Goal: Transaction & Acquisition: Obtain resource

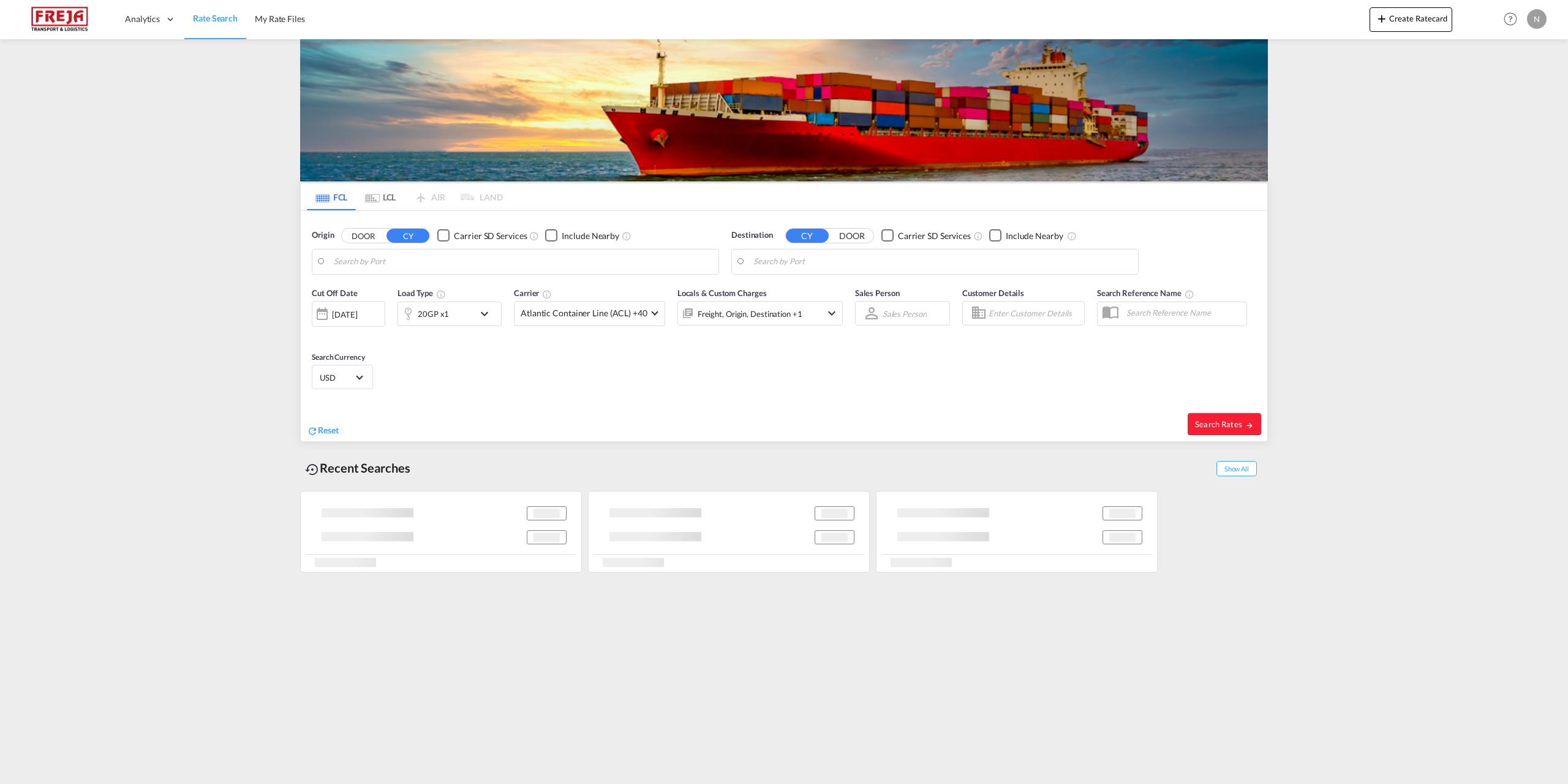
type input "Aarhus, DKAAR"
type input "Jebel Ali, AEJEA"
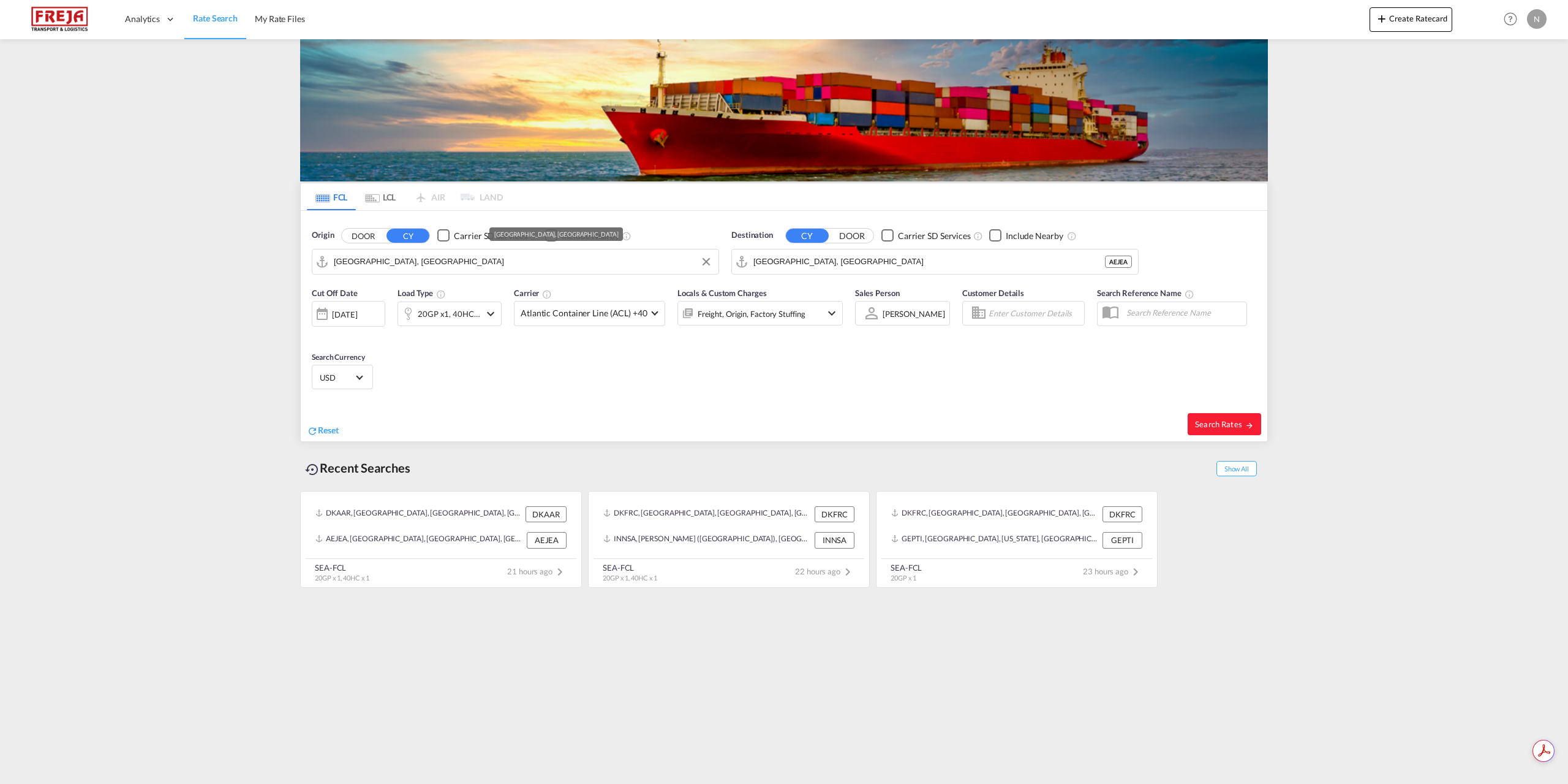
click at [425, 262] on input "Aarhus, DKAAR" at bounding box center [523, 261] width 379 height 18
click at [406, 300] on div "Copenhagen (Kobenhavn) Denmark DKCPH" at bounding box center [429, 295] width 233 height 37
type input "Copenhagen (Kobenhavn), DKCPH"
click at [865, 270] on input "Jebel Ali, AEJEA" at bounding box center [929, 261] width 352 height 18
click at [856, 302] on div "Jawaharlal Nehru ( Nhava Sheva ) India INNSA" at bounding box center [849, 295] width 233 height 37
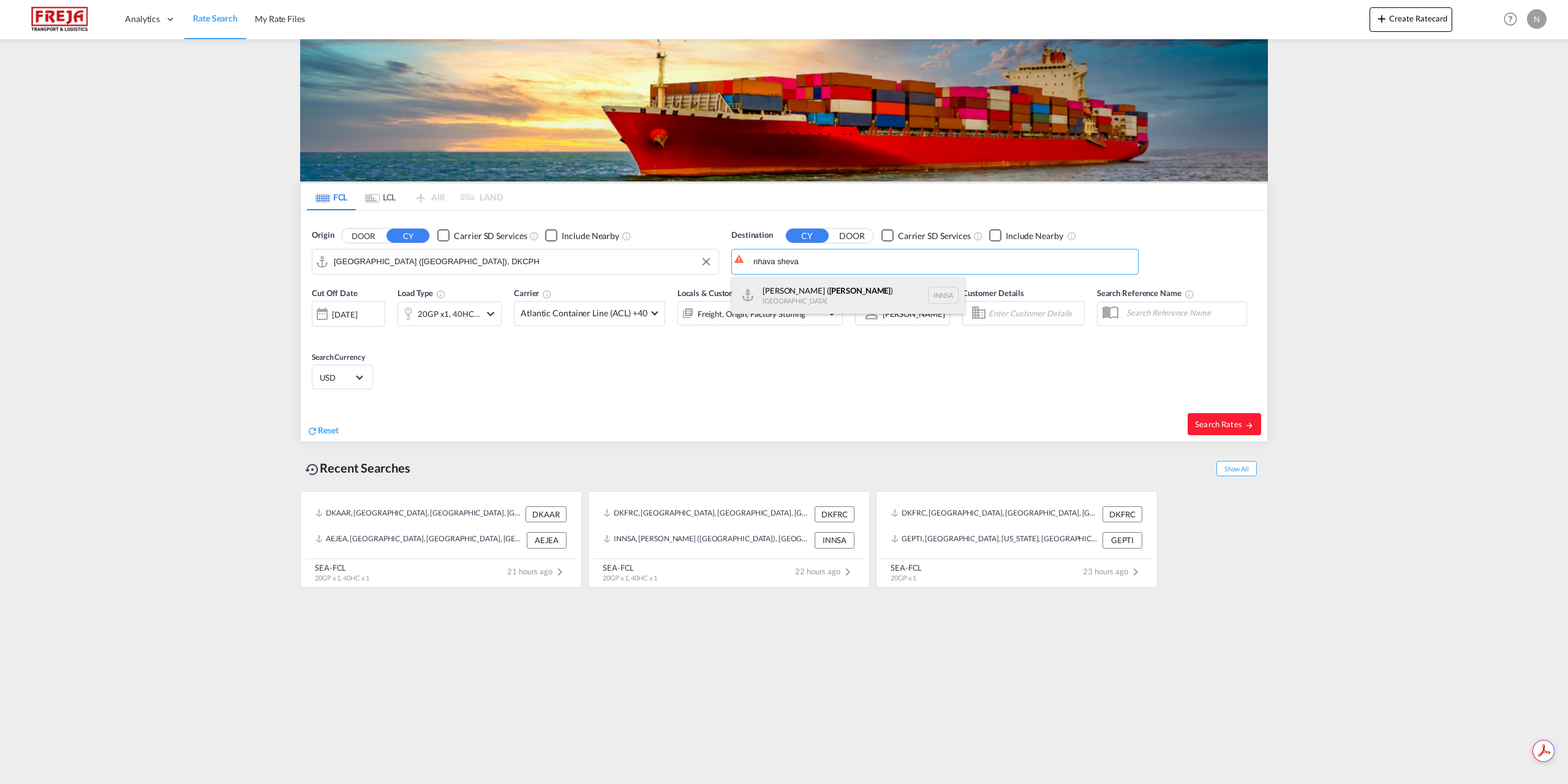
type input "Jawaharlal Nehru (Nhava Sheva), INNSA"
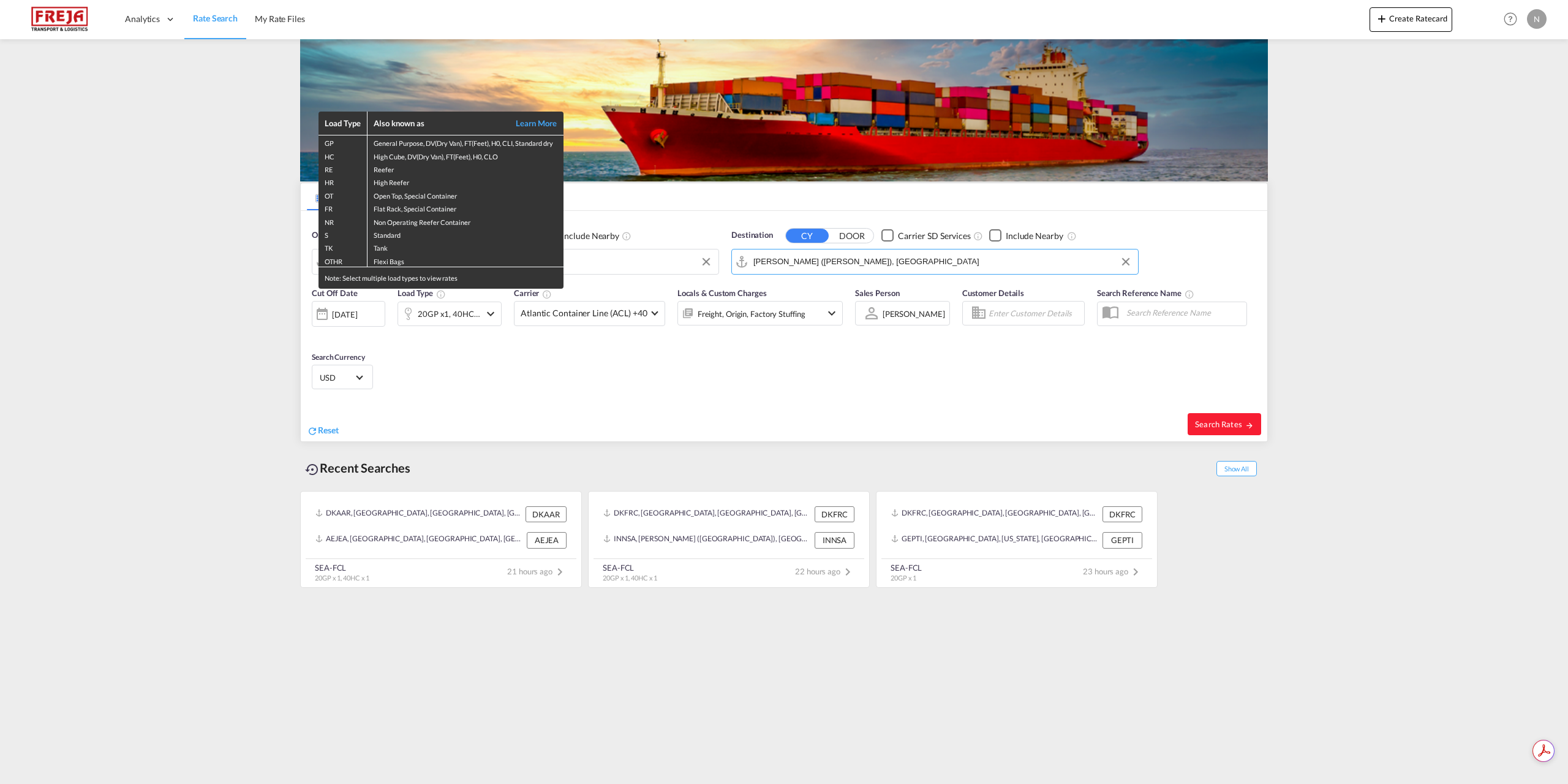
click at [481, 311] on div "Load Type Also known as Learn More GP General Purpose, DV(Dry Van), FT(Feet), H…" at bounding box center [784, 392] width 1568 height 784
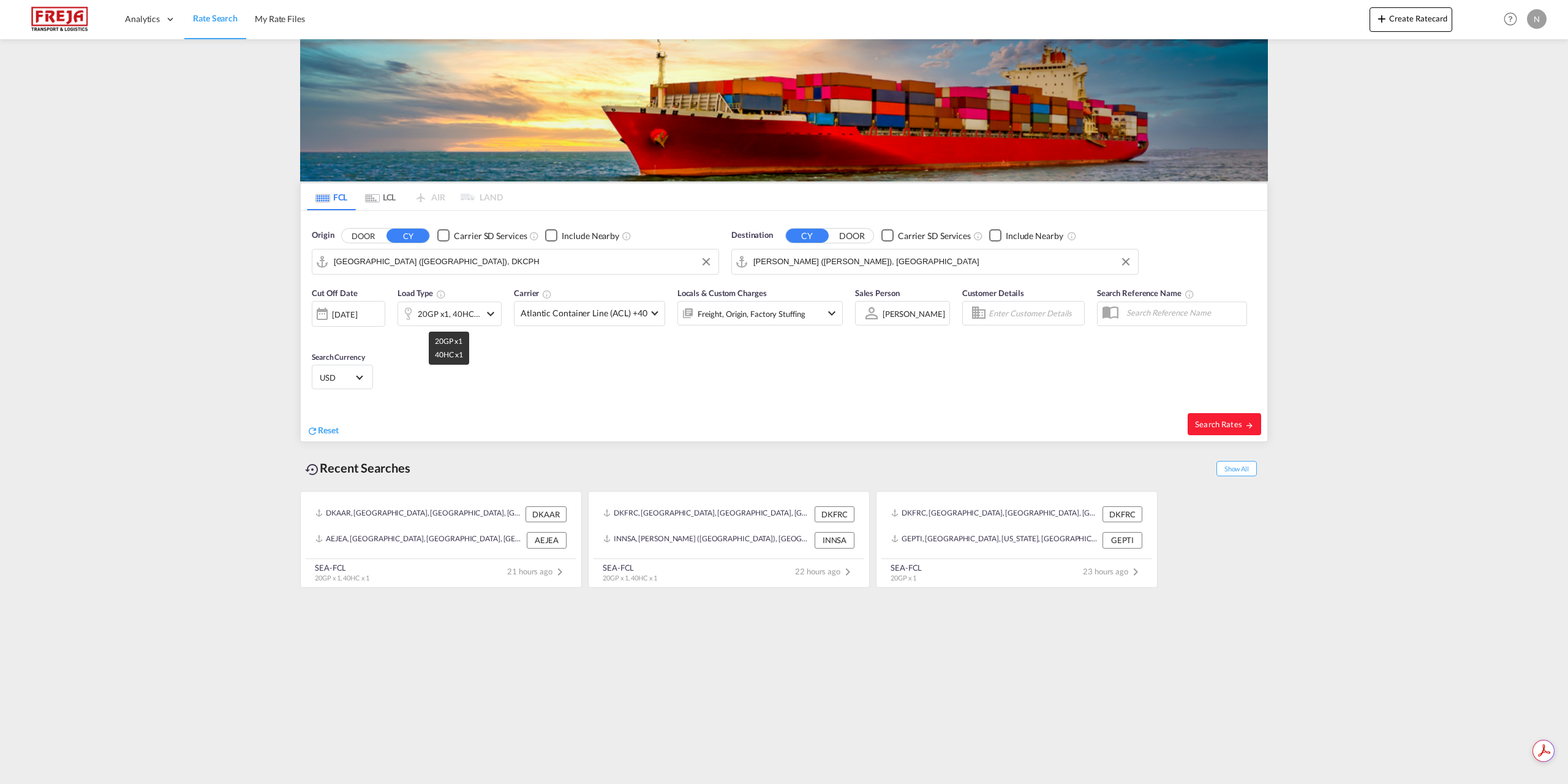
click at [470, 313] on div "20GP x1, 40HC x1" at bounding box center [449, 314] width 63 height 17
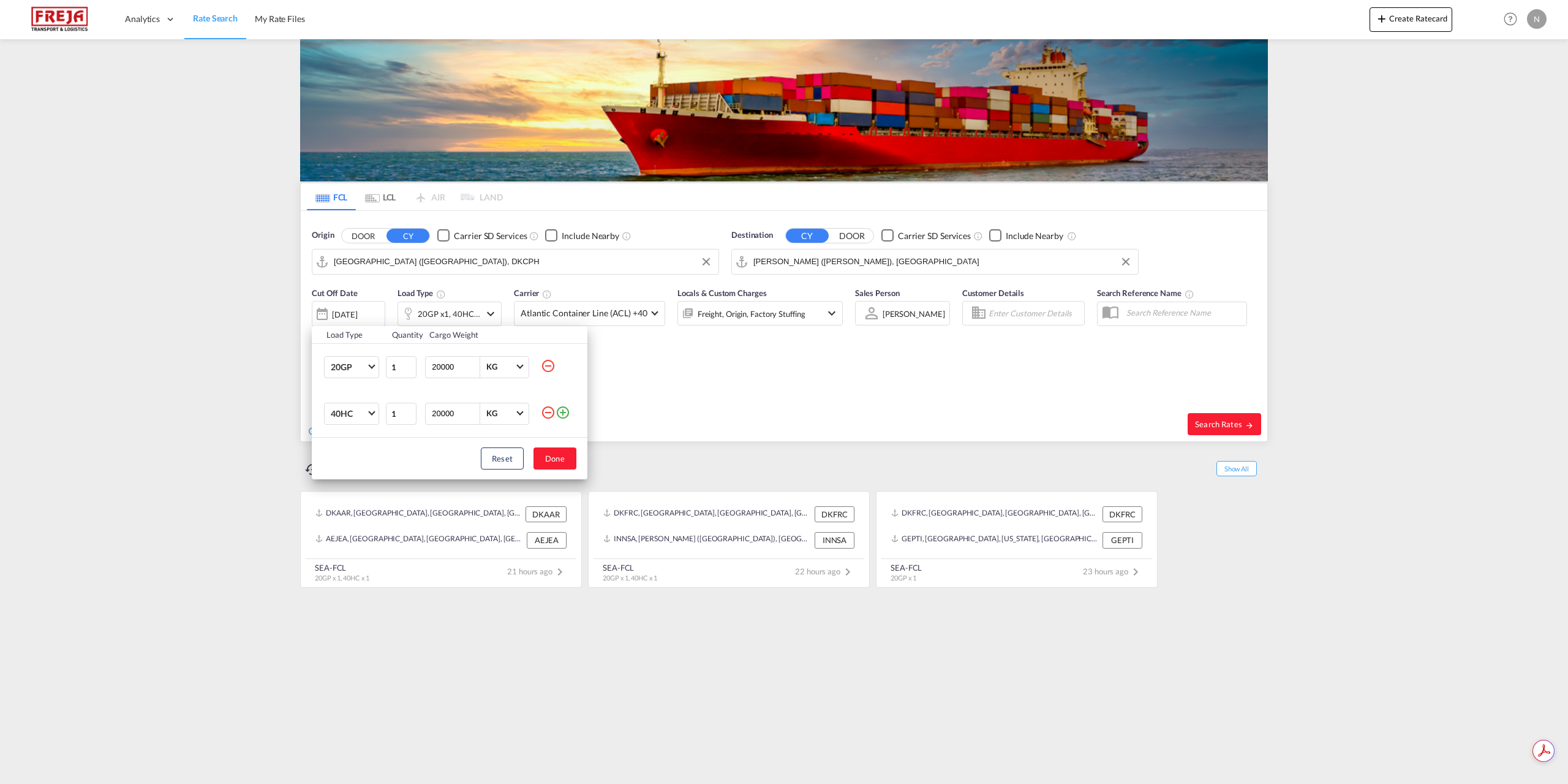
click at [548, 366] on md-icon "icon-minus-circle-outline" at bounding box center [548, 365] width 15 height 15
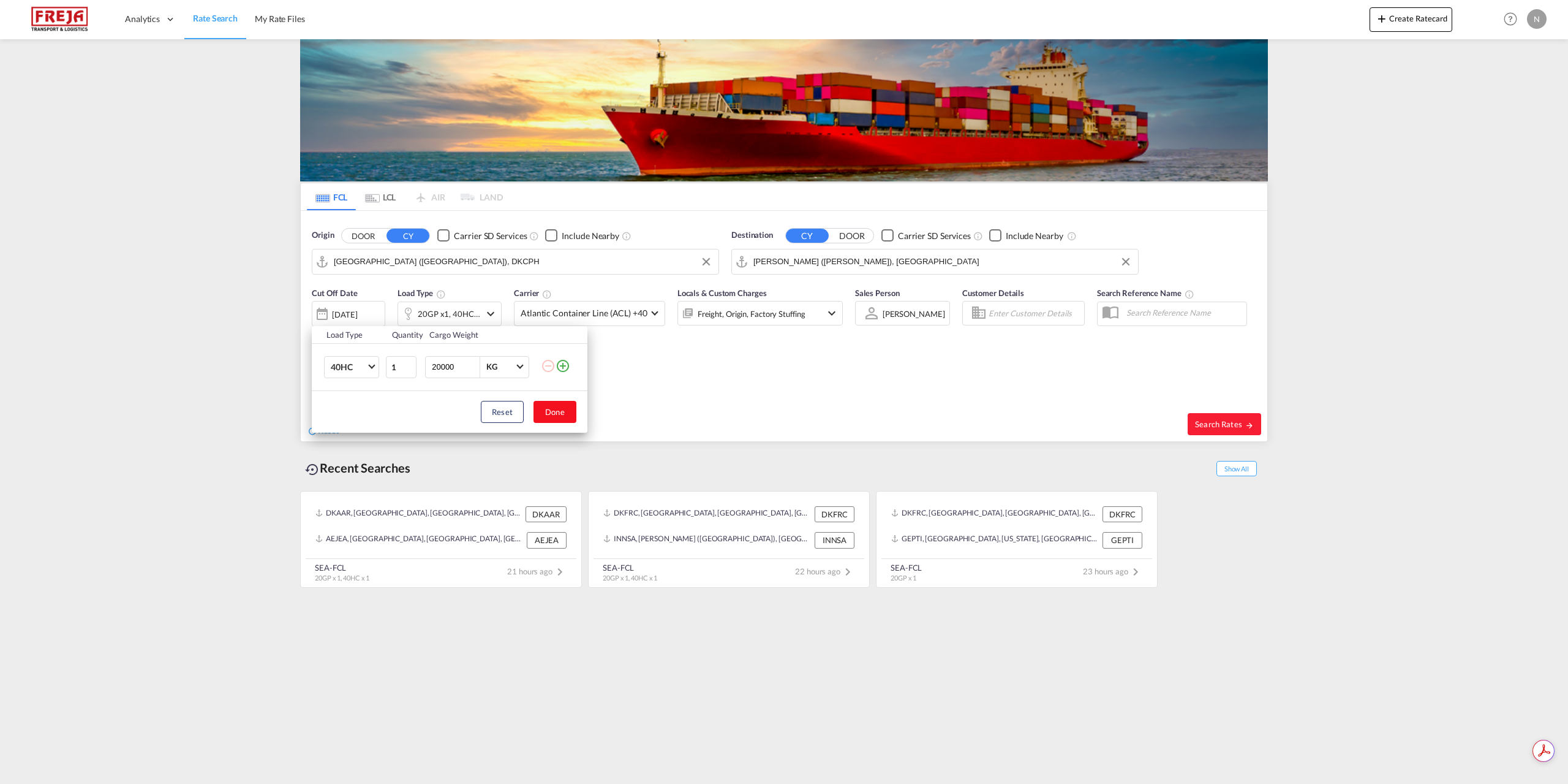
click at [557, 402] on button "Done" at bounding box center [555, 412] width 43 height 22
click at [590, 321] on md-select-value "Atlantic Container Line (ACL) +40" at bounding box center [589, 314] width 150 height 24
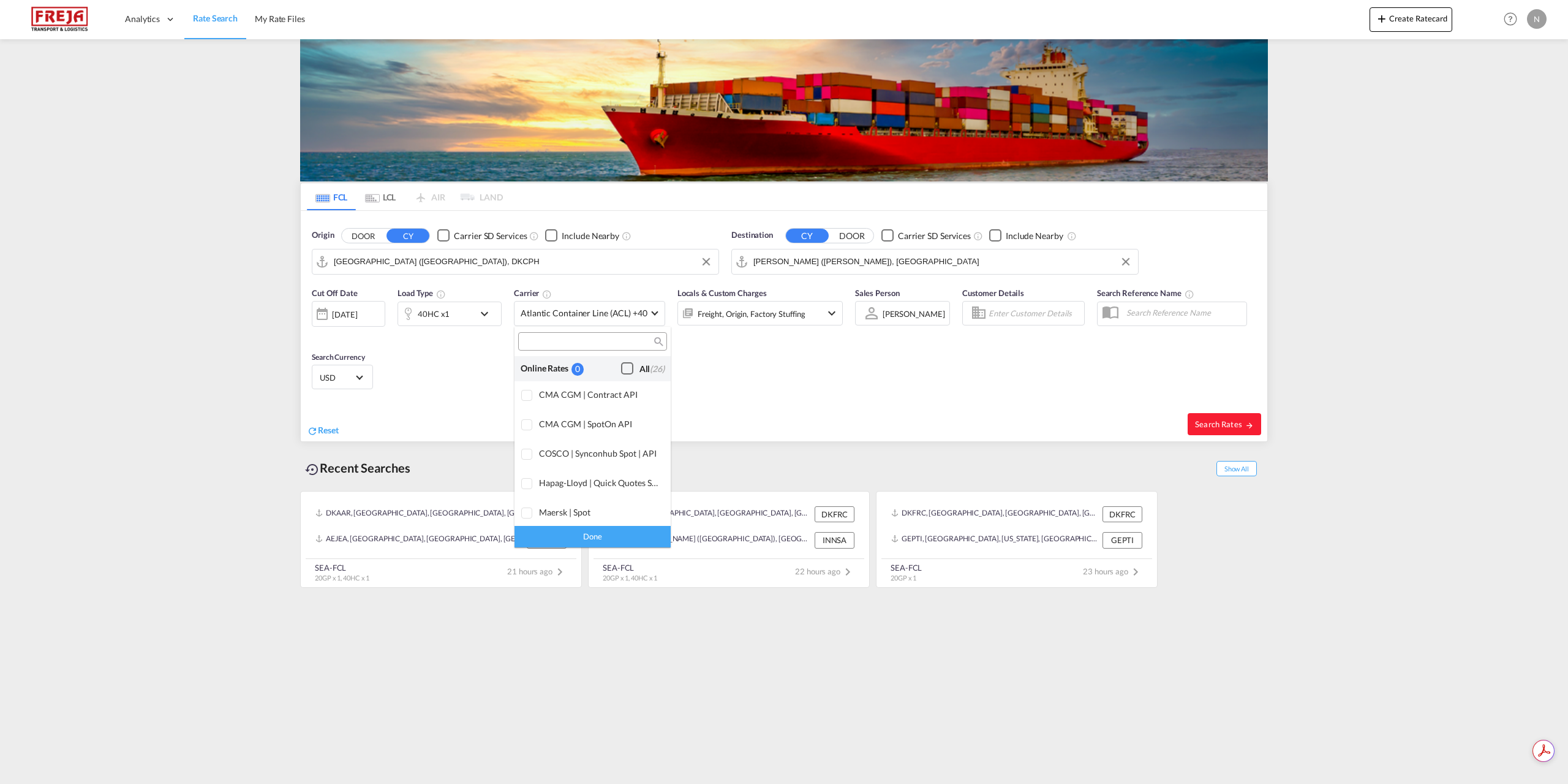
click at [621, 365] on div "Checkbox No Ink" at bounding box center [627, 368] width 12 height 12
click at [605, 542] on div "Done" at bounding box center [593, 536] width 156 height 21
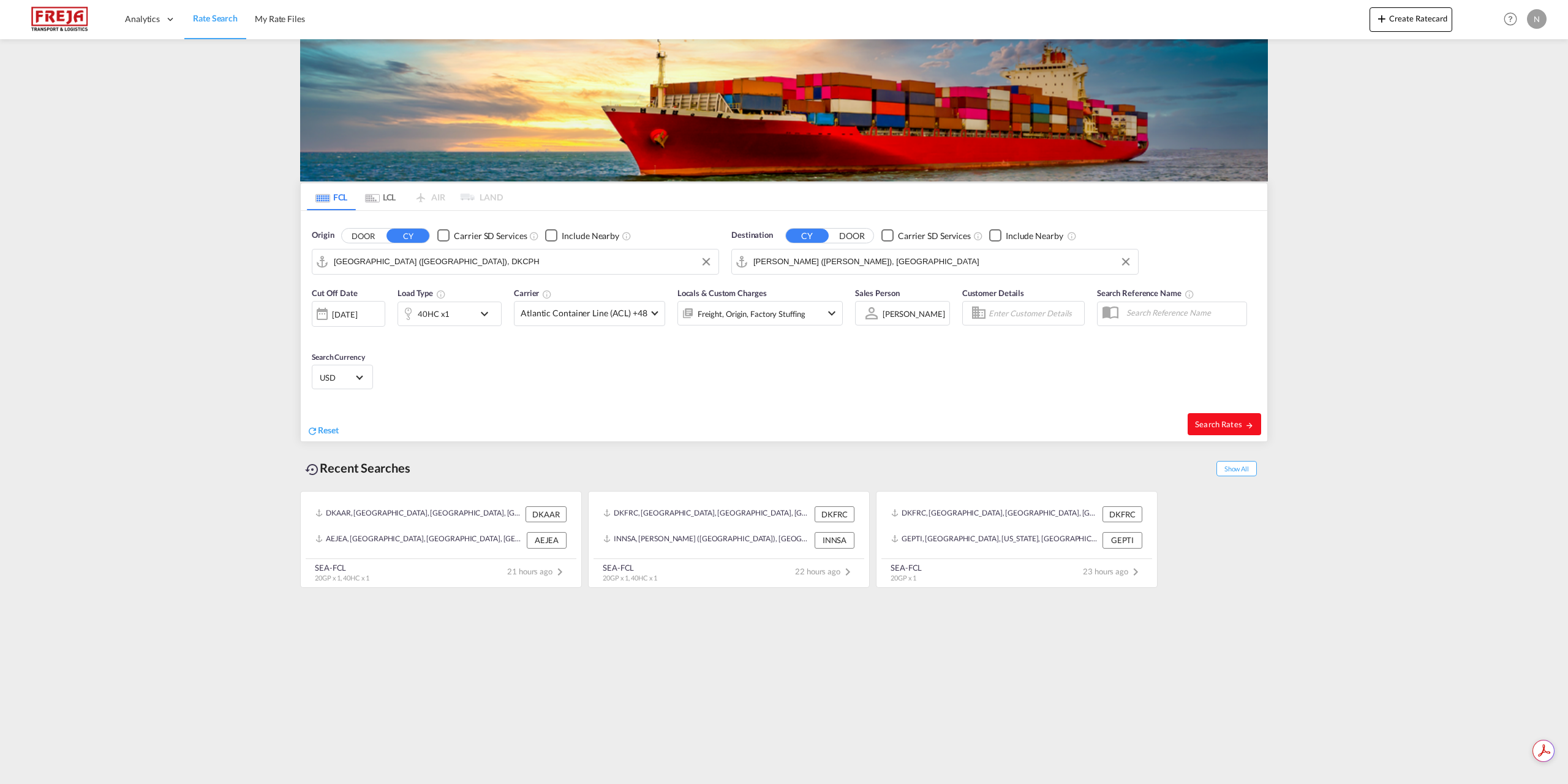
click at [1195, 427] on button "Search Rates" at bounding box center [1225, 424] width 74 height 22
type input "DKCPH to INNSA / 24 Sep 2025"
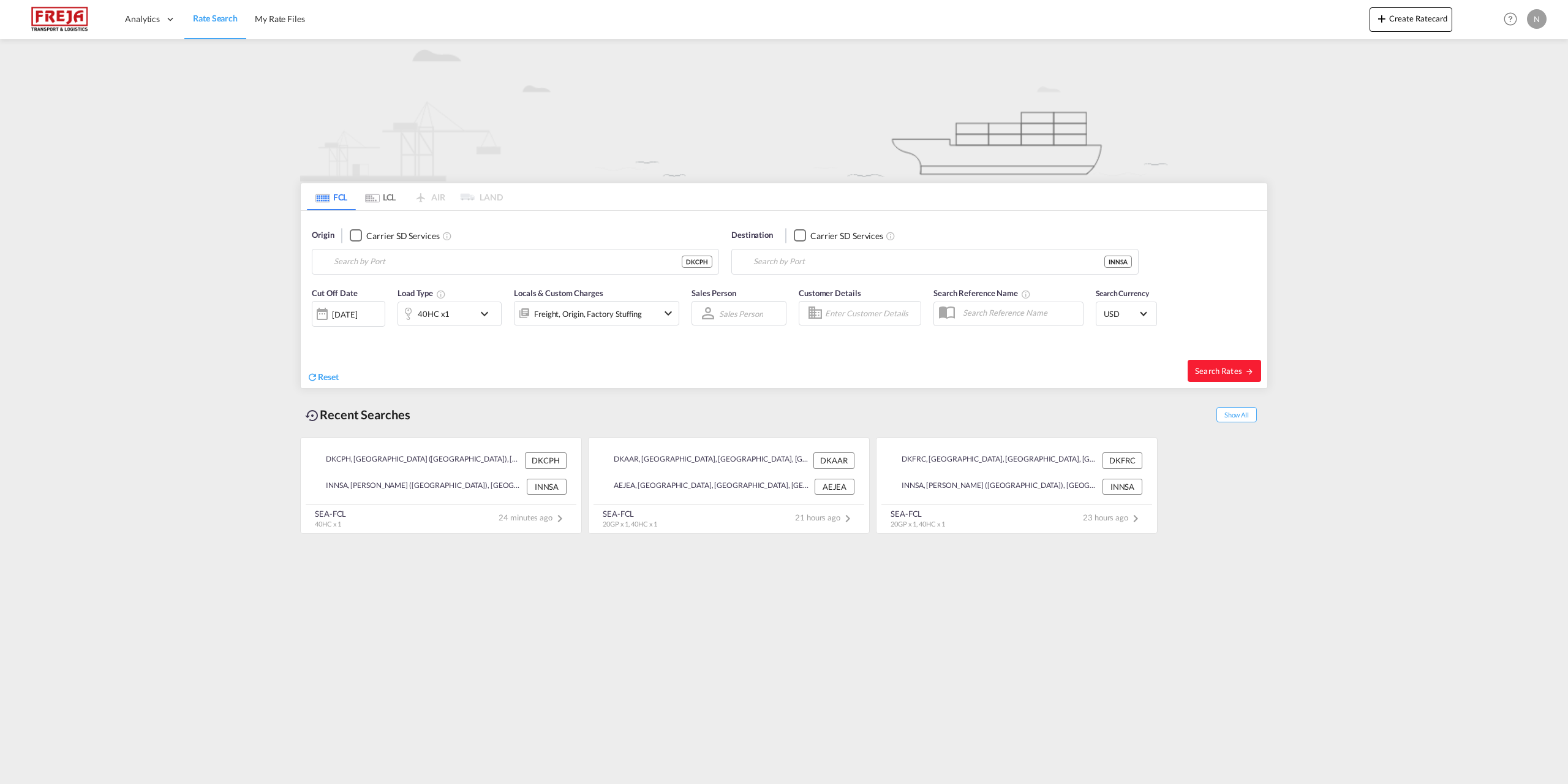
type input "Copenhagen (Kobenhavn), DKCPH"
type input "Jawaharlal Nehru (Nhava Sheva), INNSA"
click at [492, 260] on input "Copenhagen (Kobenhavn), DKCPH" at bounding box center [523, 261] width 379 height 18
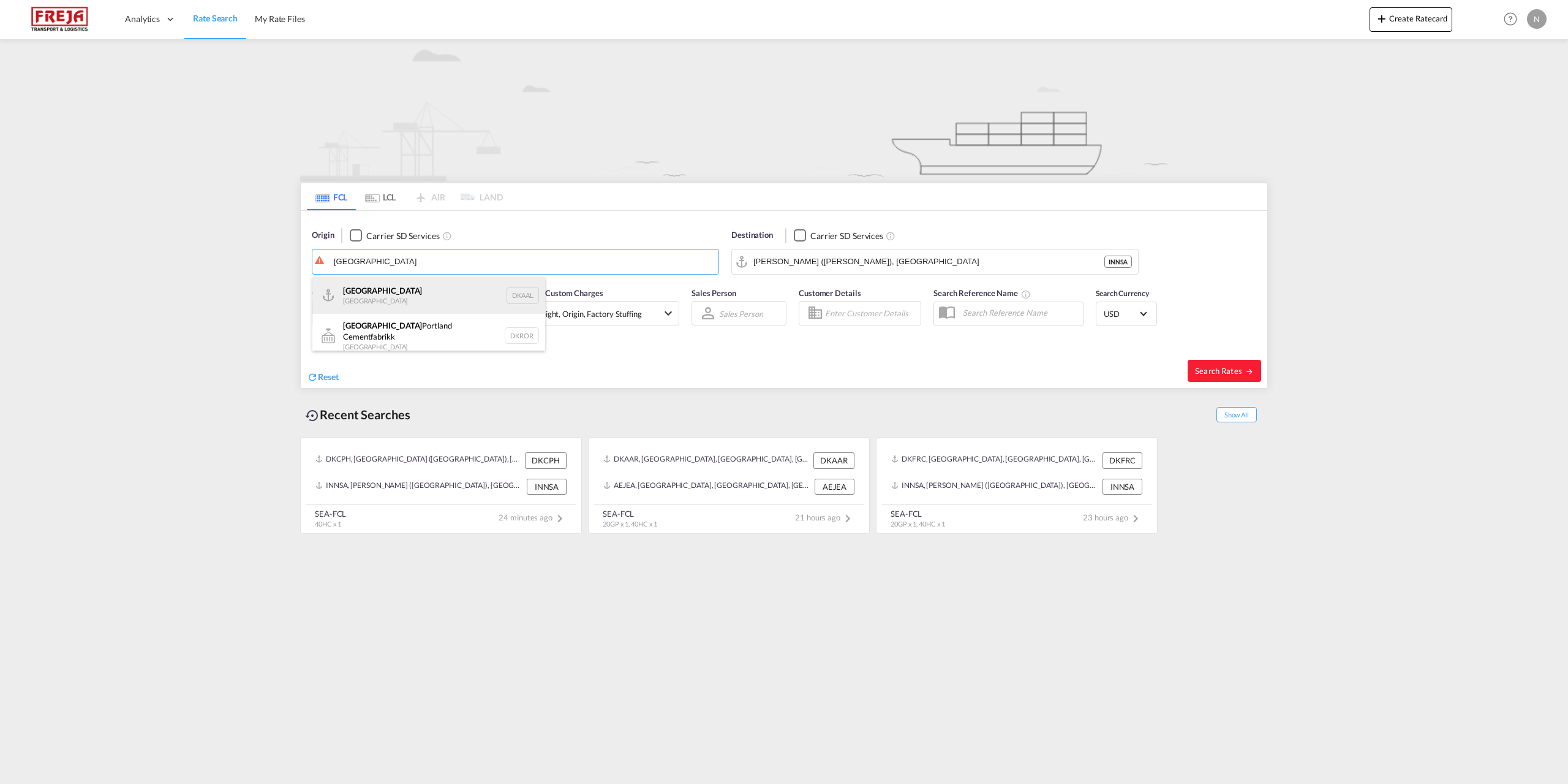
click at [442, 287] on div "Aalborg Denmark DKAAL" at bounding box center [429, 295] width 233 height 37
type input "[GEOGRAPHIC_DATA], DKAAL"
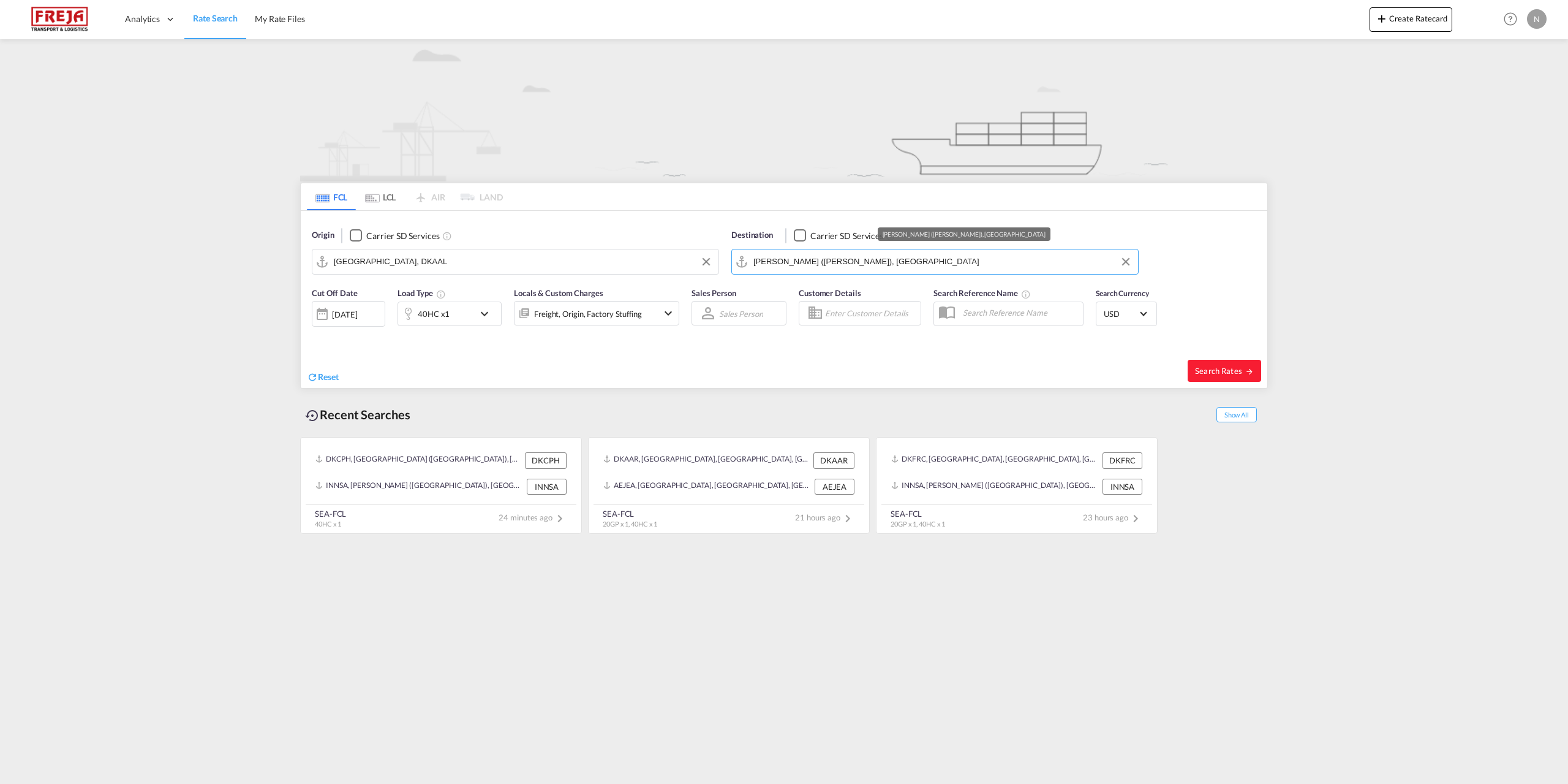
click at [867, 260] on input "Jawaharlal Nehru (Nhava Sheva), INNSA" at bounding box center [943, 261] width 379 height 18
click at [842, 291] on div "Luanda Angola AOLAD" at bounding box center [849, 295] width 233 height 37
type input "Luanda, AOLAD"
click at [448, 321] on div "40HC x1" at bounding box center [433, 314] width 32 height 17
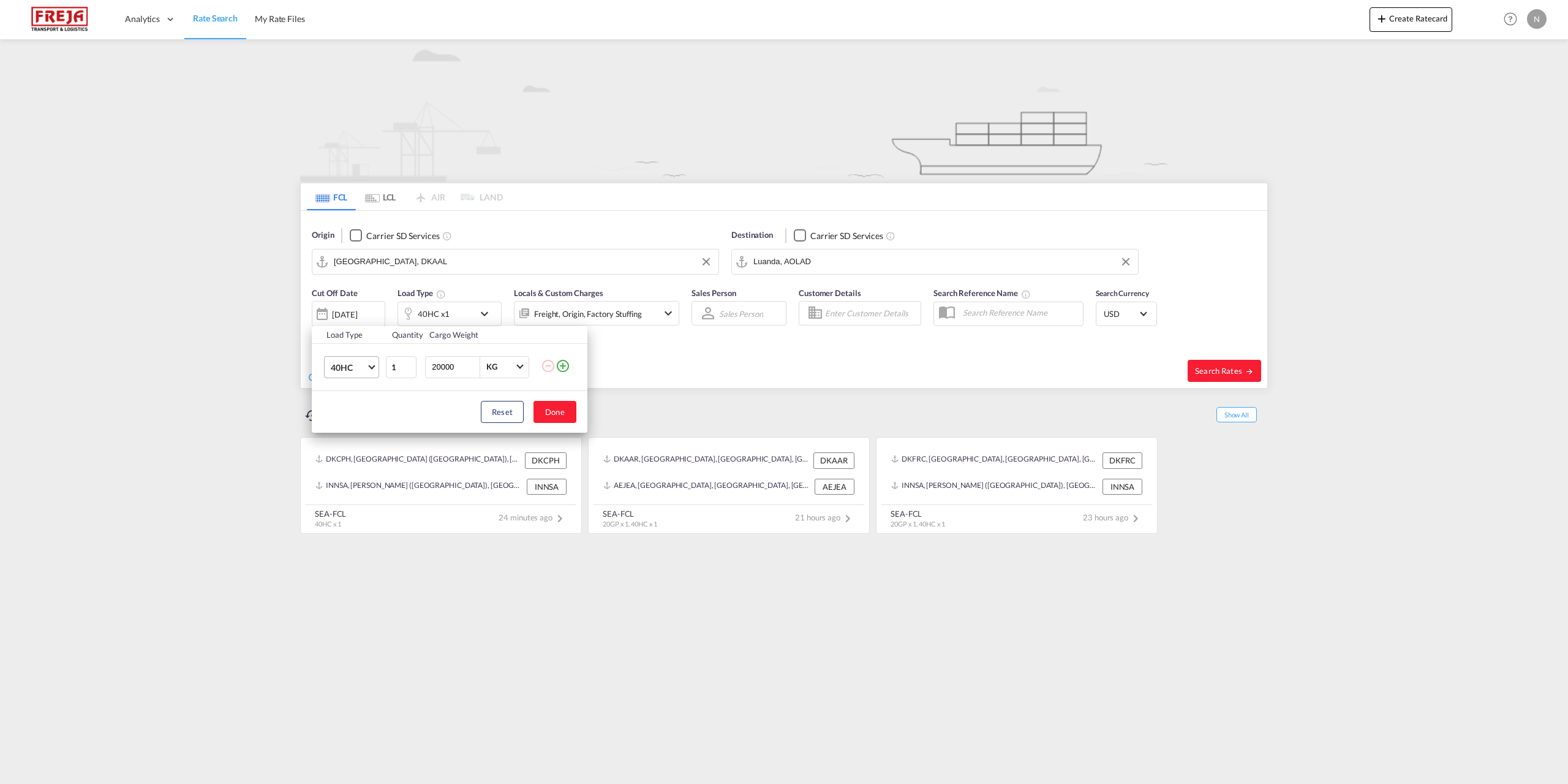
click at [367, 369] on md-select-value "40HC" at bounding box center [354, 367] width 49 height 21
click at [352, 314] on md-option "20GP" at bounding box center [362, 308] width 83 height 29
click at [569, 412] on button "Done" at bounding box center [555, 412] width 43 height 22
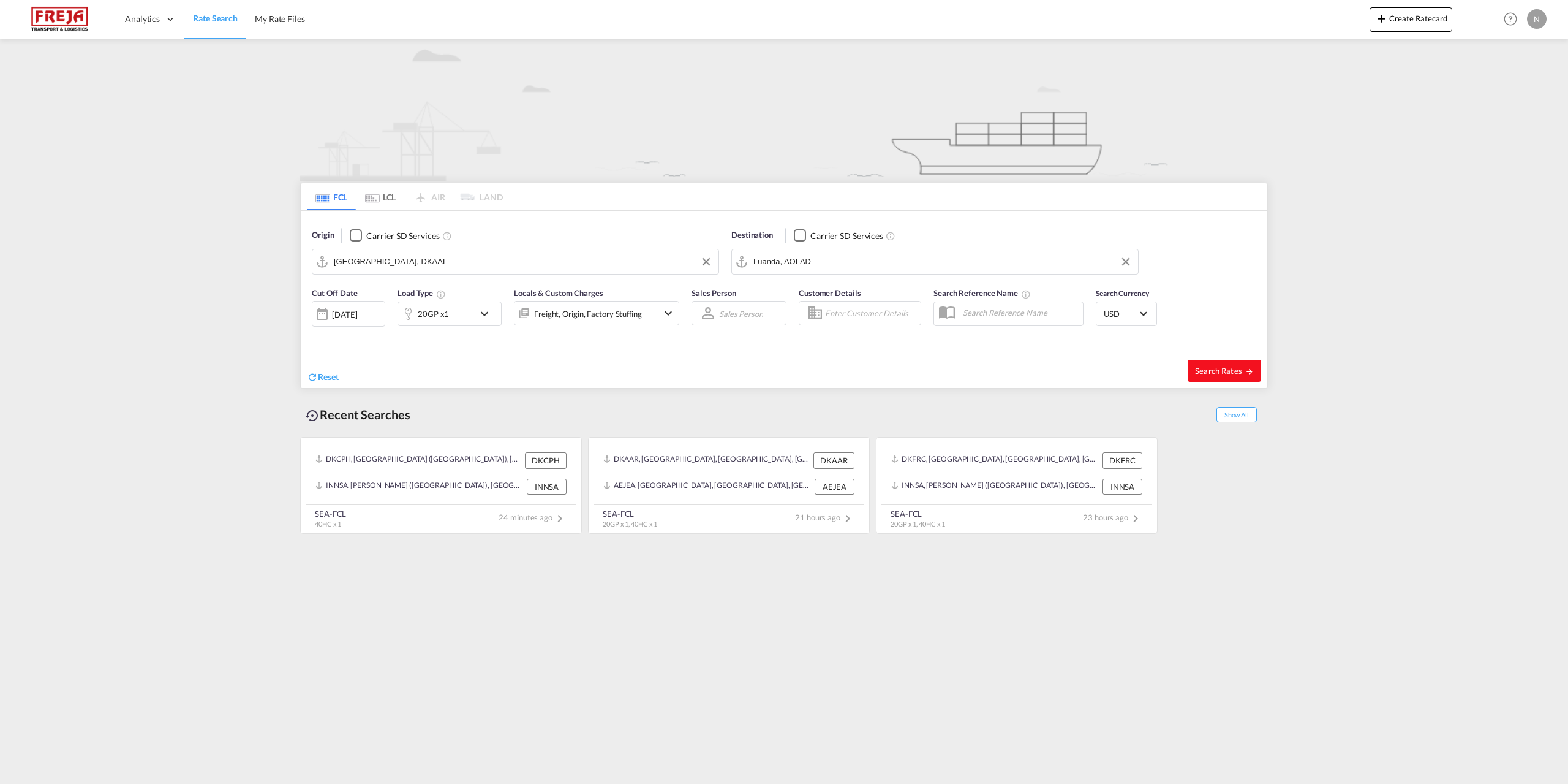
click at [1242, 367] on span "Search Rates" at bounding box center [1224, 370] width 59 height 9
type input "DKAAL to AOLAD / 24 Sep 2025"
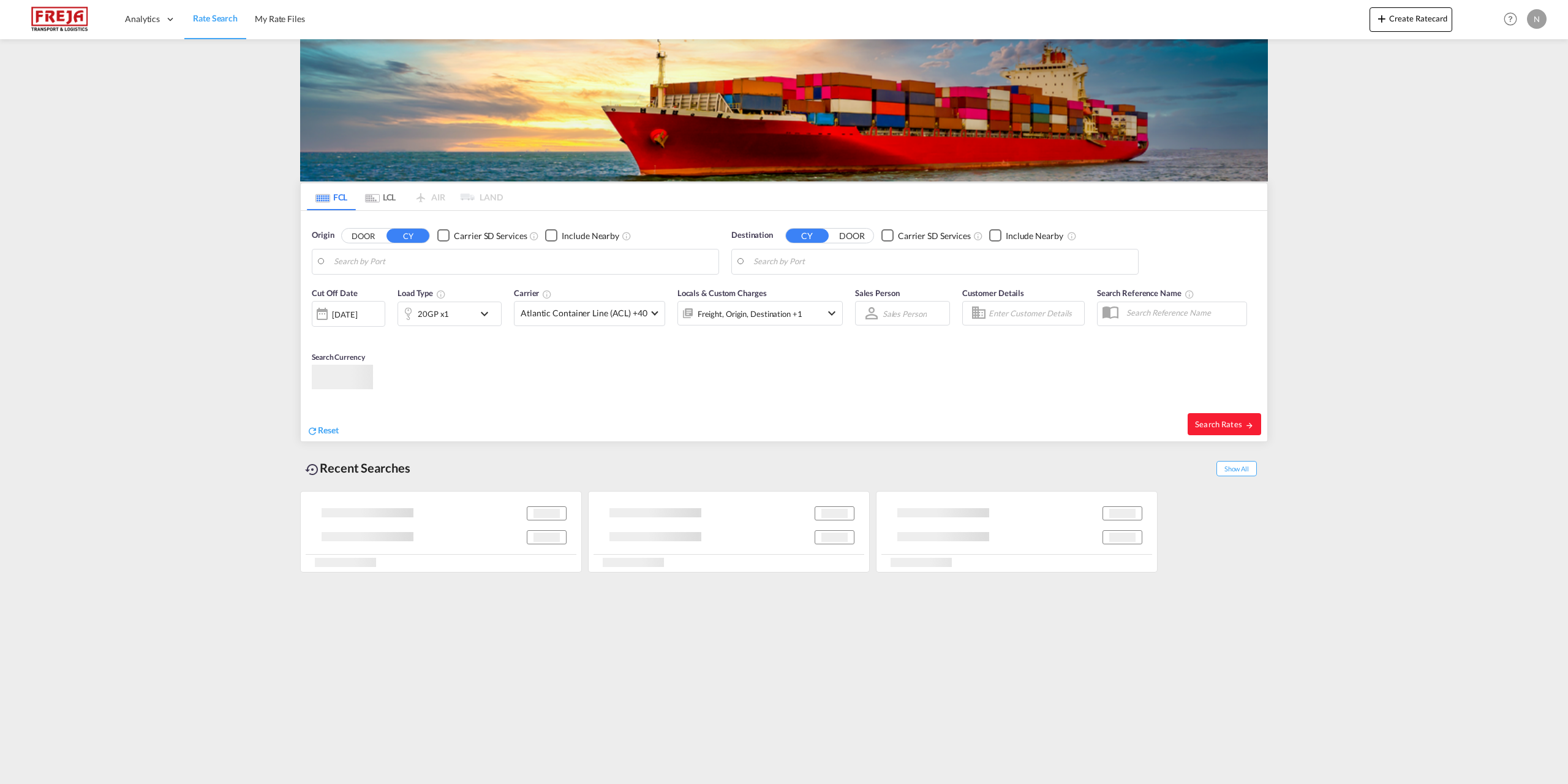
type input "[GEOGRAPHIC_DATA], DKAAL"
type input "Luanda, AOLAD"
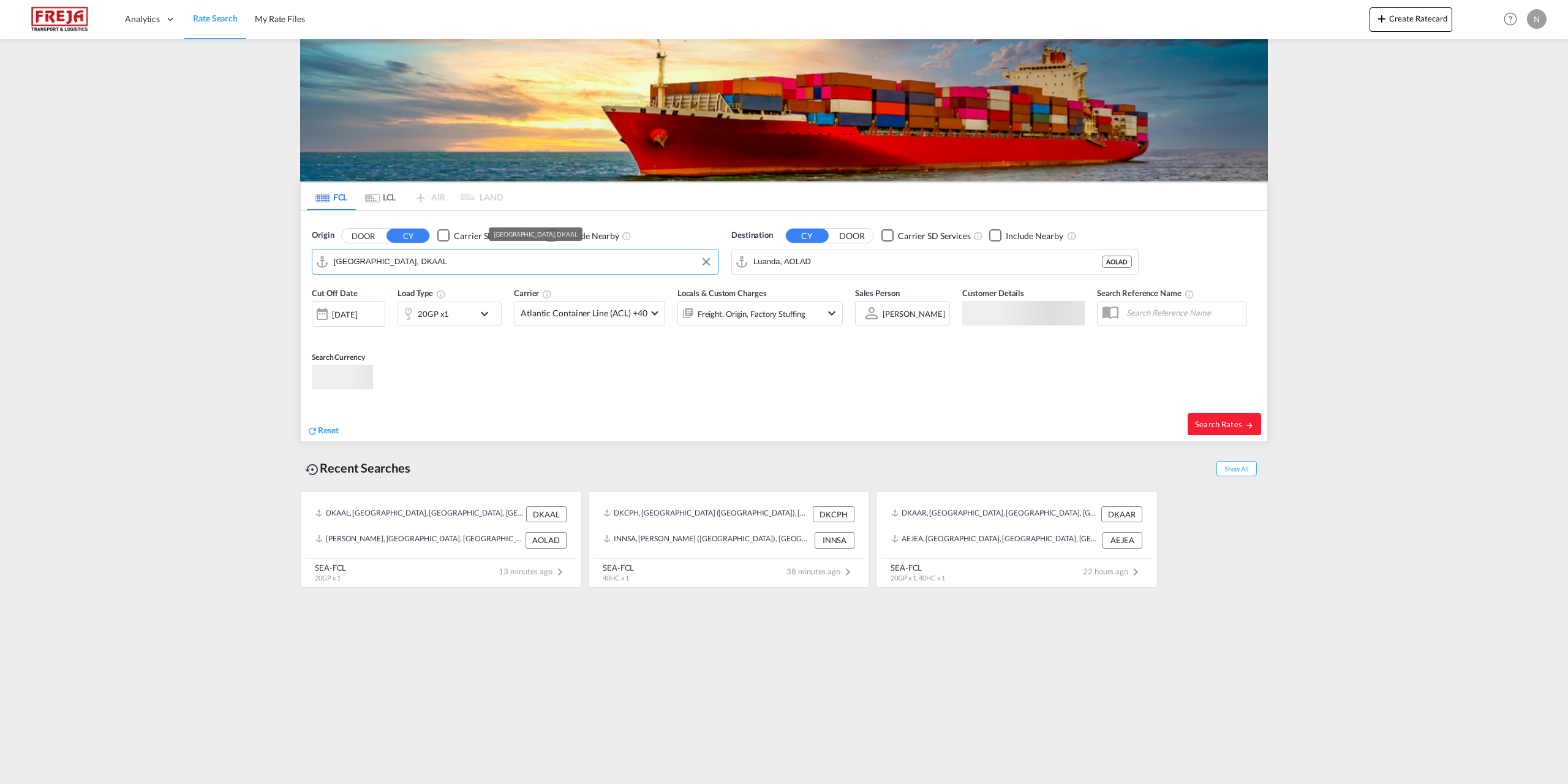
click at [382, 258] on input "[GEOGRAPHIC_DATA], DKAAL" at bounding box center [523, 261] width 379 height 18
click at [800, 264] on input "Luanda, AOLAD" at bounding box center [943, 261] width 379 height 18
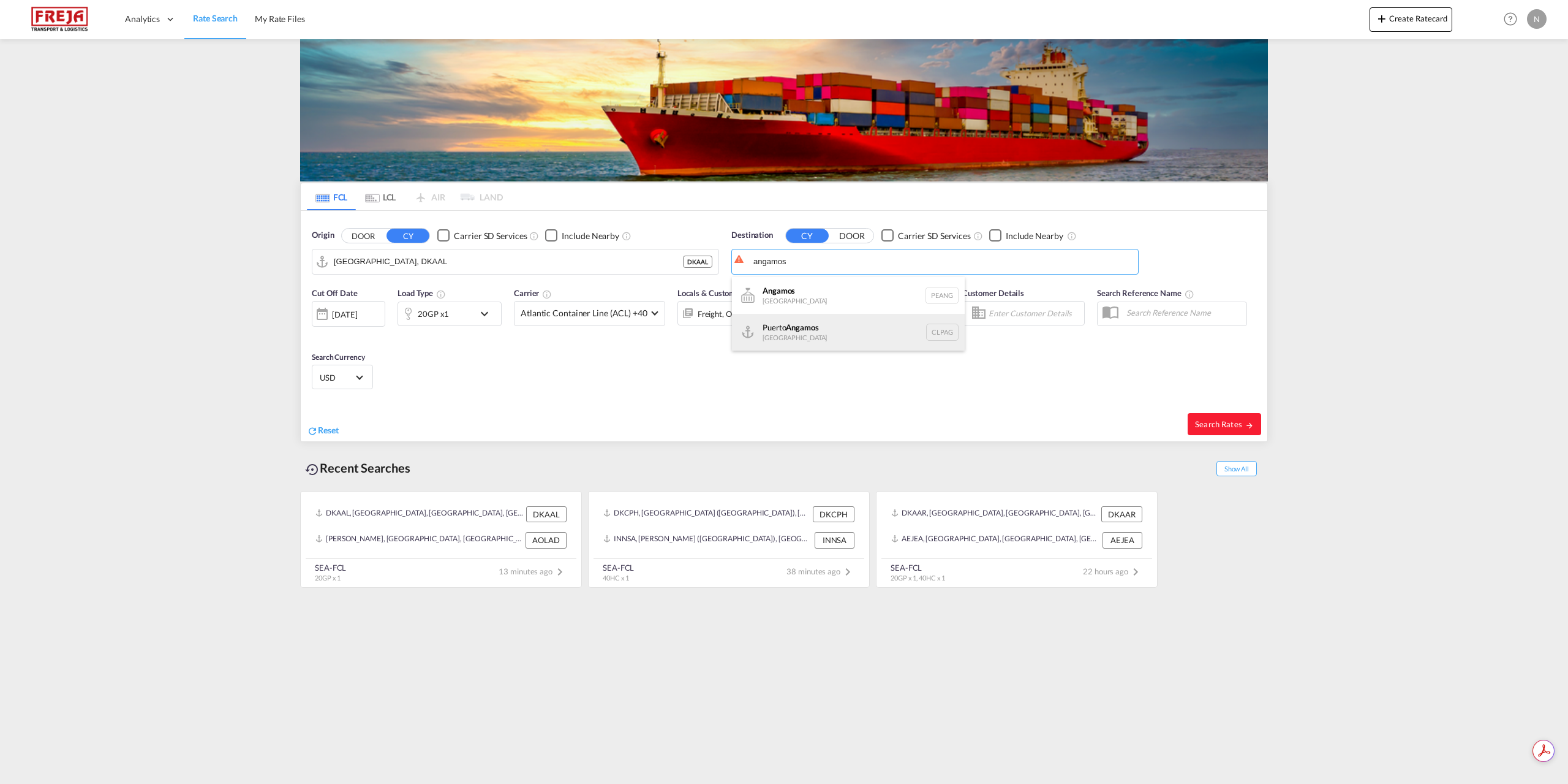
click at [808, 337] on div "[GEOGRAPHIC_DATA] [GEOGRAPHIC_DATA] CLPAG" at bounding box center [849, 332] width 233 height 37
type input "[GEOGRAPHIC_DATA], CLPAG"
click at [470, 324] on div "20GP x1" at bounding box center [436, 314] width 76 height 25
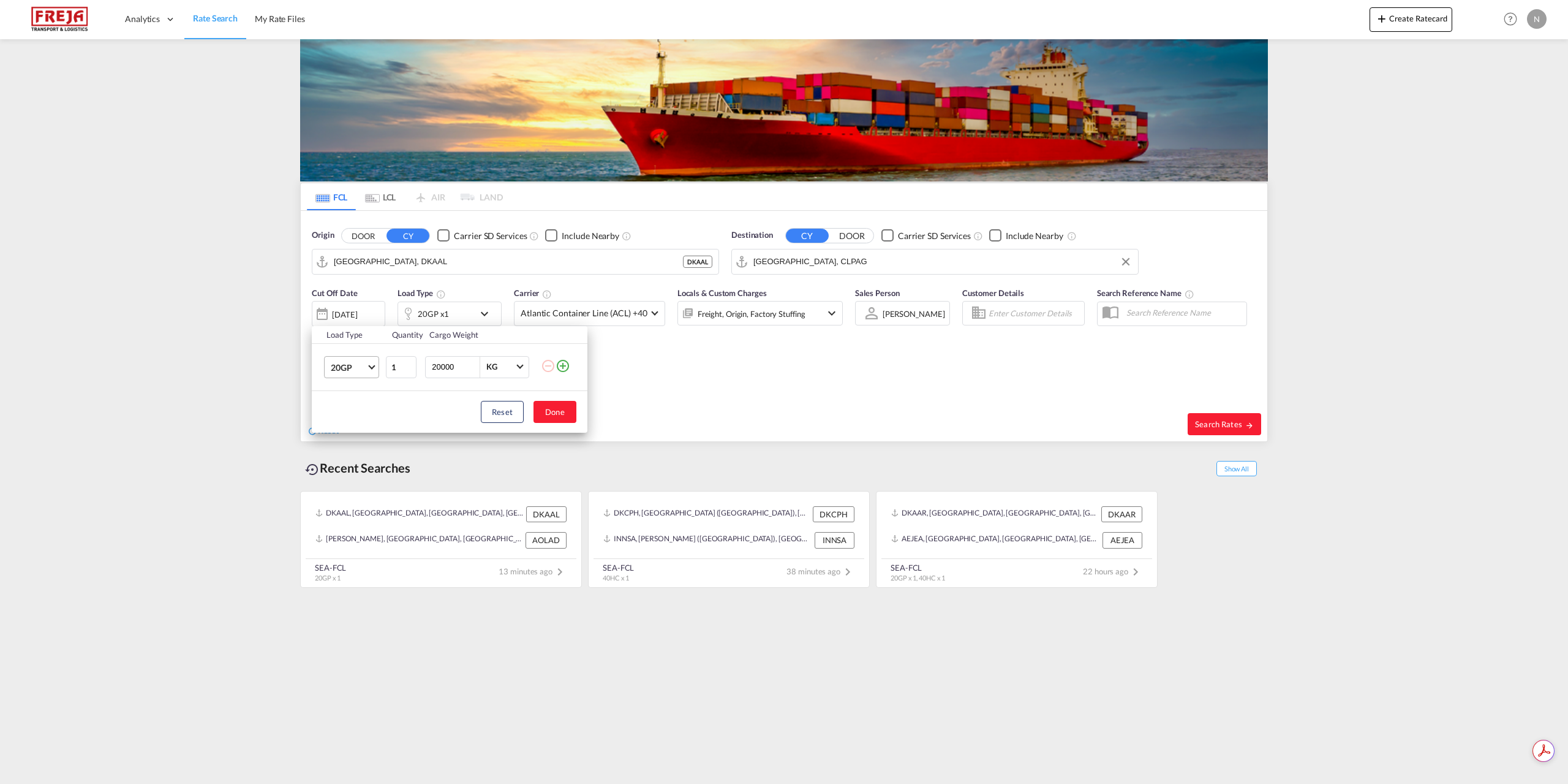
click at [372, 368] on span "Choose: \a20GP" at bounding box center [372, 366] width 7 height 7
click at [365, 421] on md-option "40HC" at bounding box center [362, 426] width 83 height 29
click at [559, 421] on button "Done" at bounding box center [555, 412] width 43 height 22
click at [616, 316] on span "Atlantic Container Line (ACL) +40" at bounding box center [584, 313] width 127 height 12
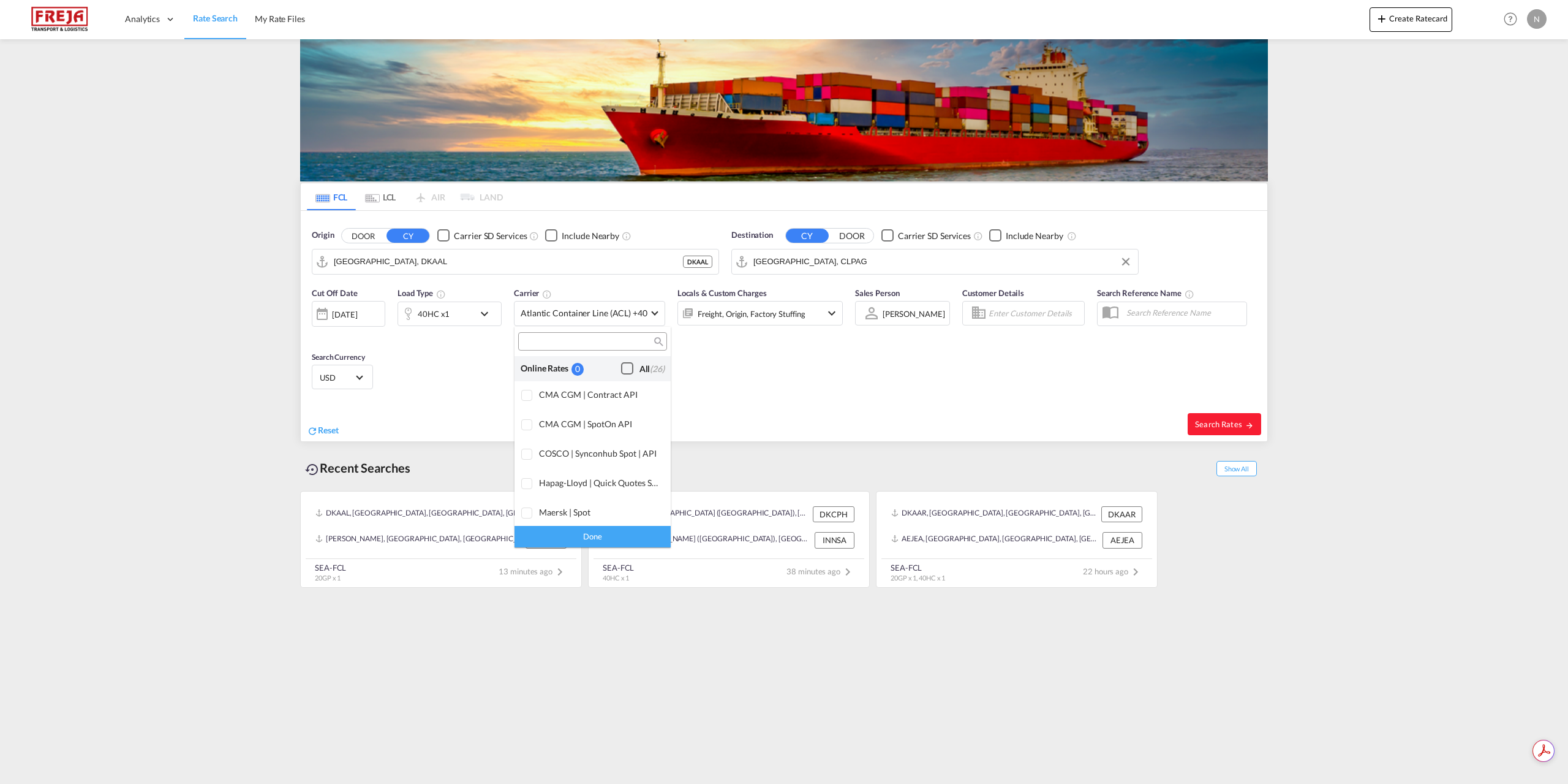
click at [650, 365] on span "(26)" at bounding box center [657, 368] width 15 height 10
click at [595, 539] on div "Done" at bounding box center [593, 536] width 156 height 21
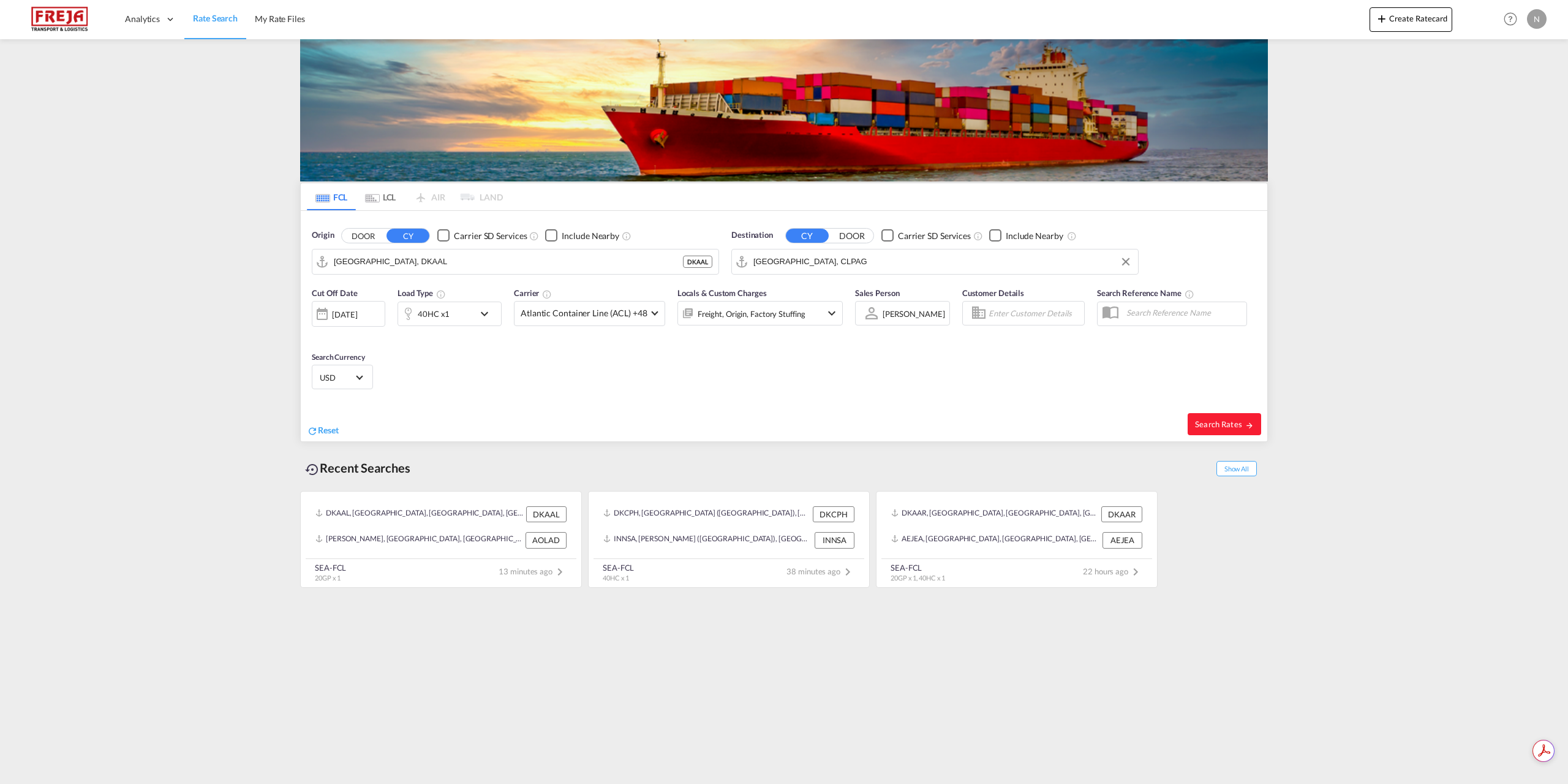
click at [1182, 424] on div "Search Rates" at bounding box center [1027, 423] width 480 height 35
click at [1199, 424] on span "Search Rates" at bounding box center [1224, 423] width 59 height 9
type input "DKAAL to CLPAG / [DATE]"
